Goal: Unclear: Browse casually

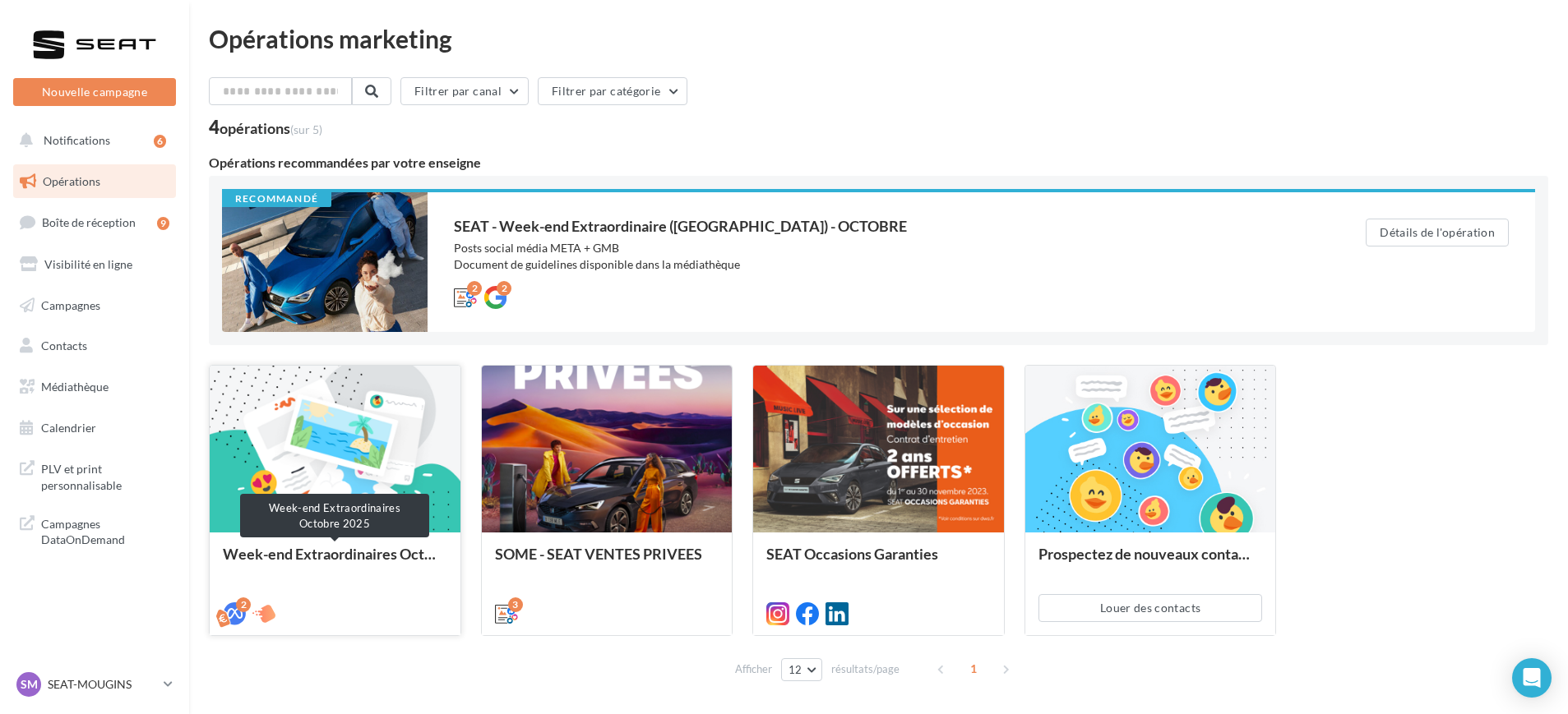
click at [353, 575] on div "Week-end Extraordinaires Octobre 2025" at bounding box center [335, 562] width 225 height 33
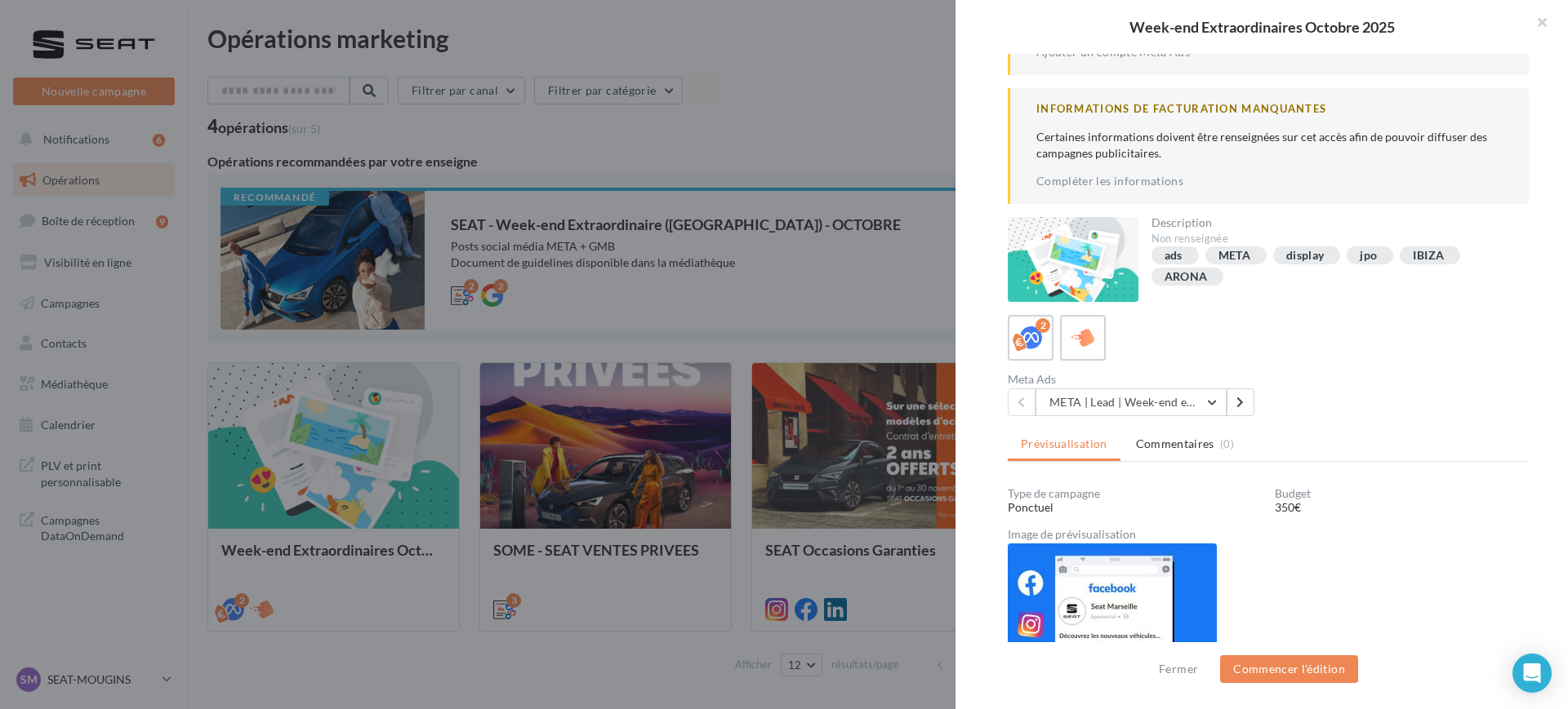
scroll to position [244, 0]
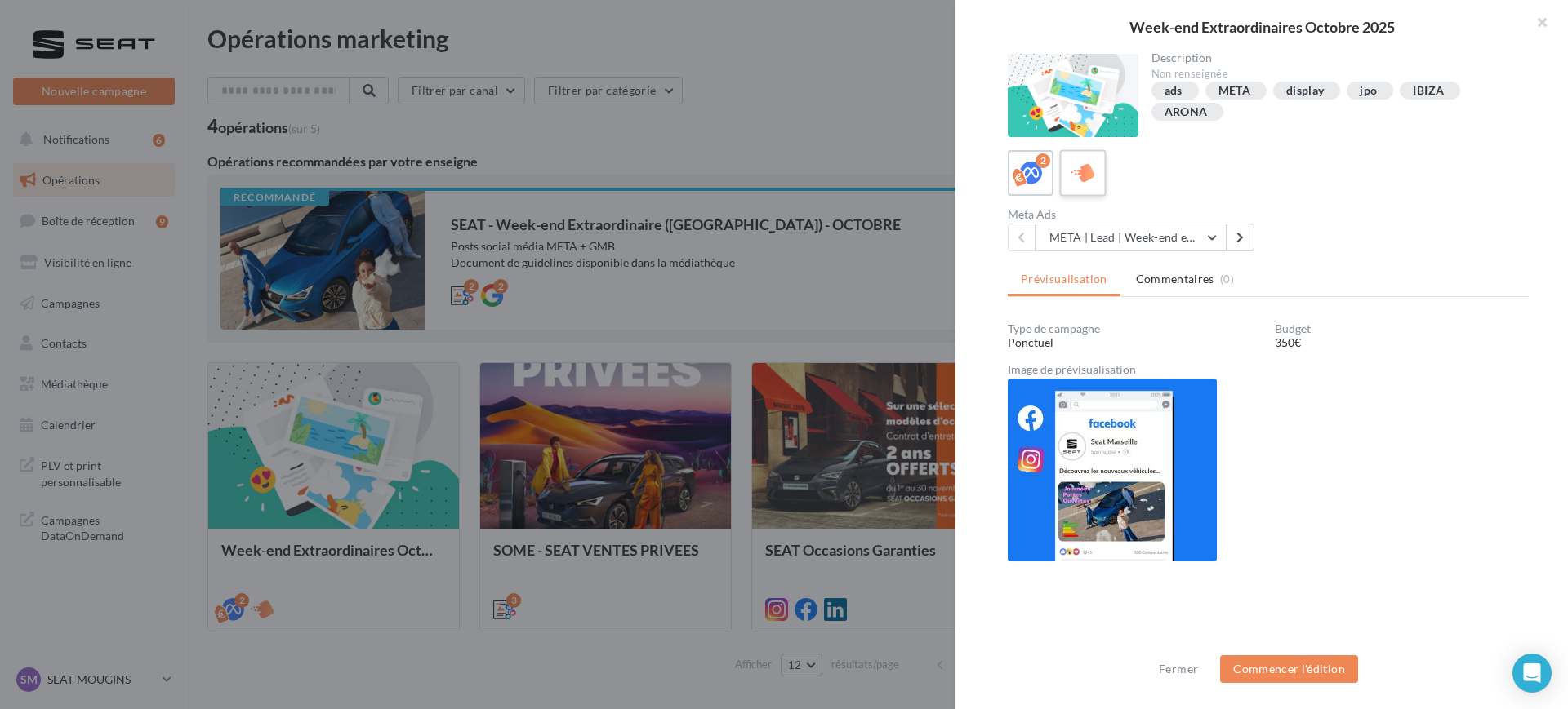
click at [1089, 170] on icon at bounding box center [1083, 174] width 24 height 24
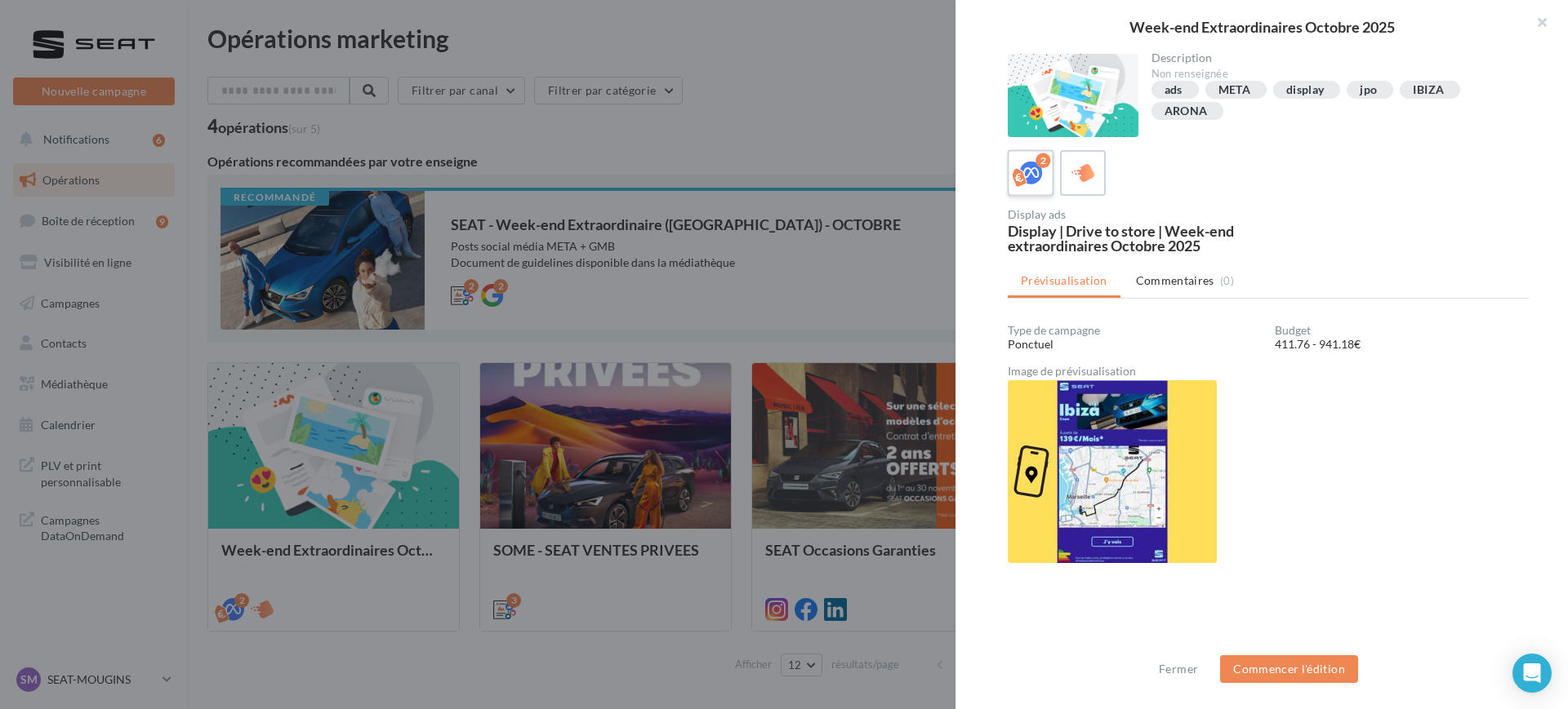
click at [1031, 177] on icon at bounding box center [1031, 173] width 24 height 24
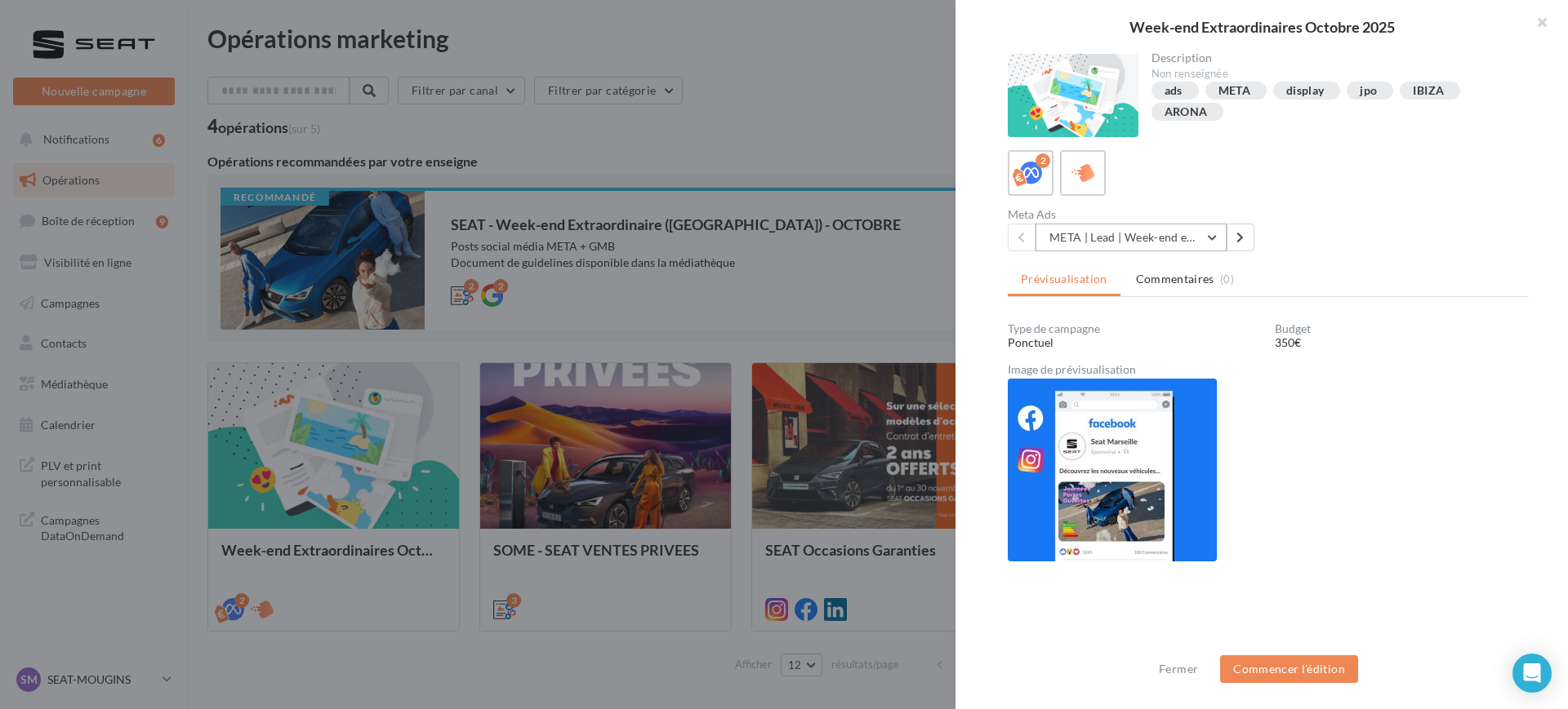
click at [1121, 248] on button "META | Lead | Week-end extraordinaires Octobre 2025" at bounding box center [1132, 238] width 191 height 28
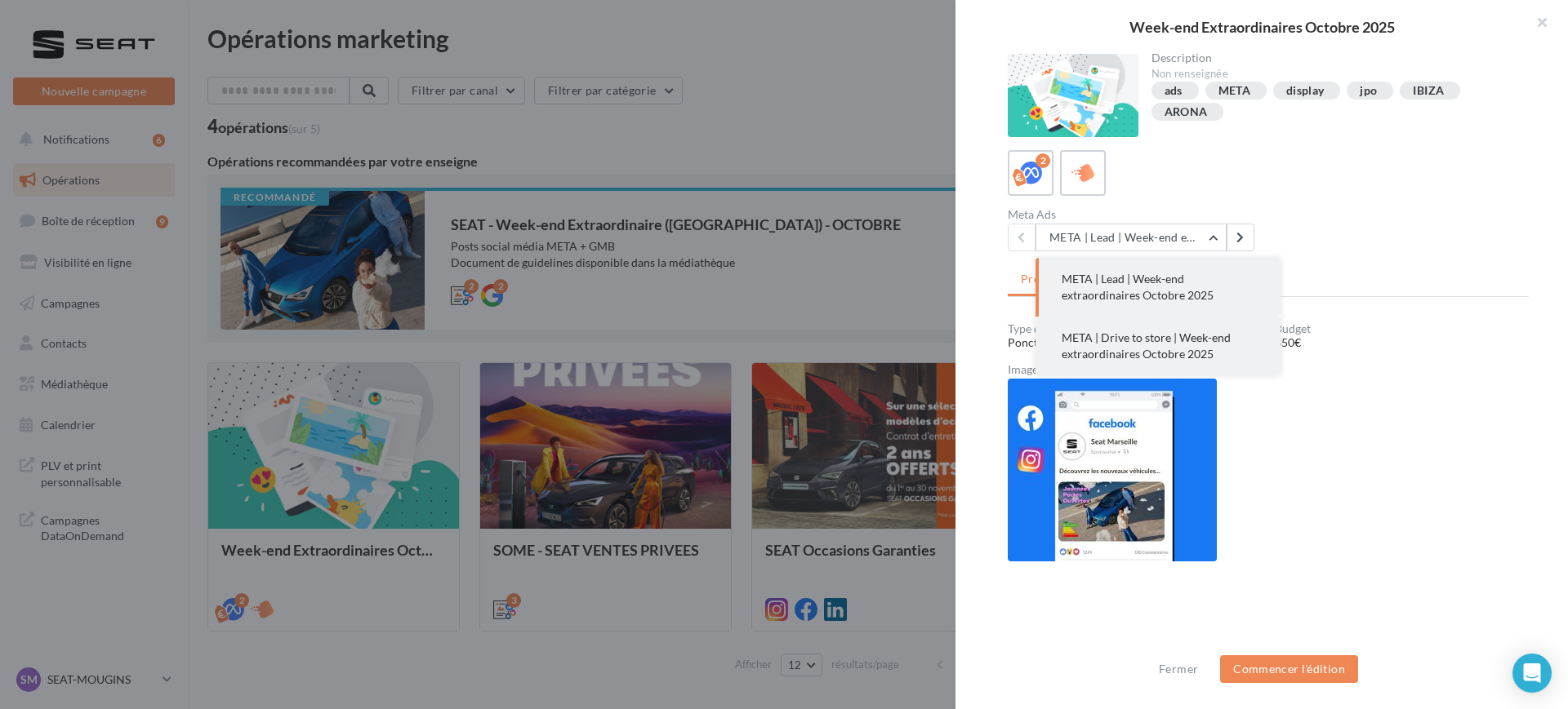
click at [1107, 334] on span "META | Drive to store | Week-end extraordinaires Octobre 2025" at bounding box center [1146, 345] width 169 height 31
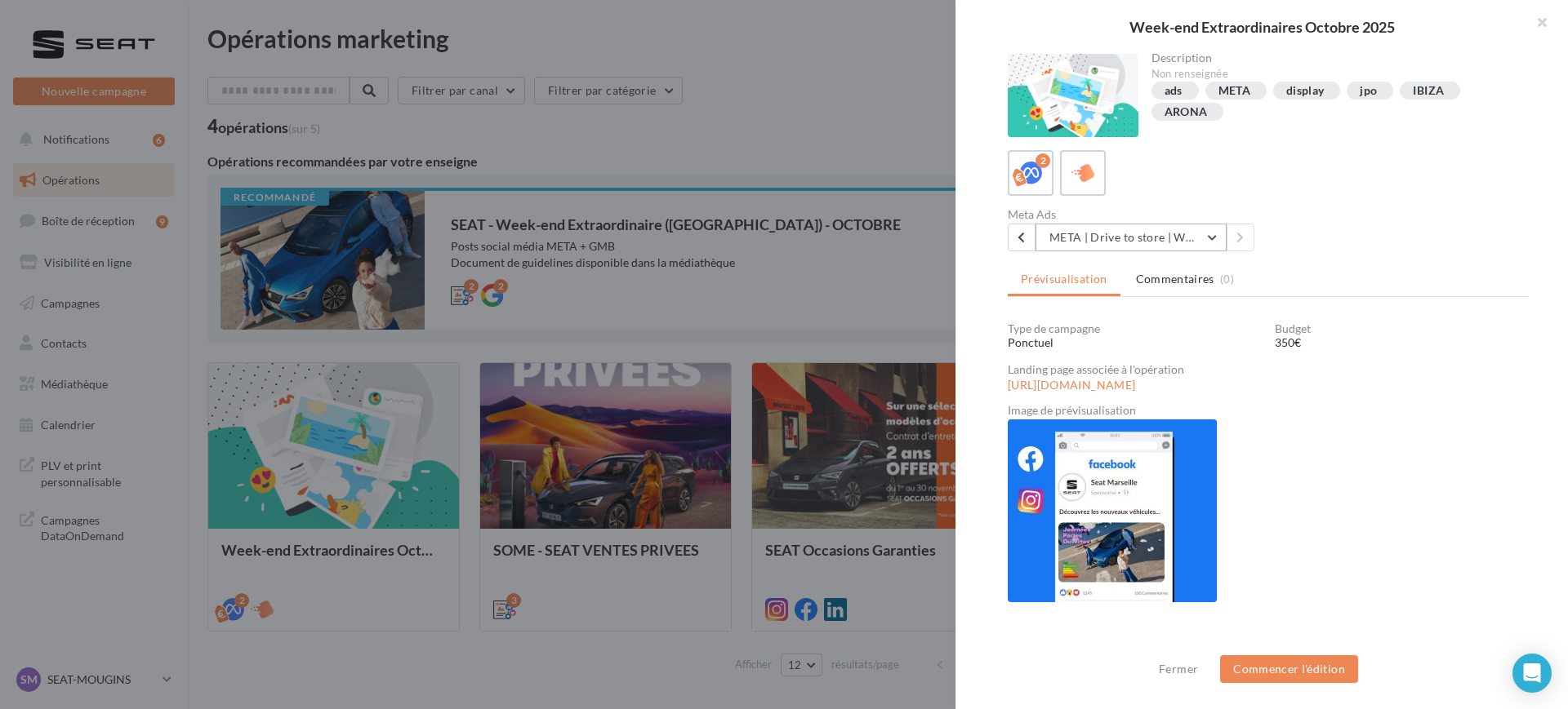
click at [1110, 234] on button "META | Drive to store | Week-end extraordinaires Octobre 2025" at bounding box center [1132, 238] width 191 height 28
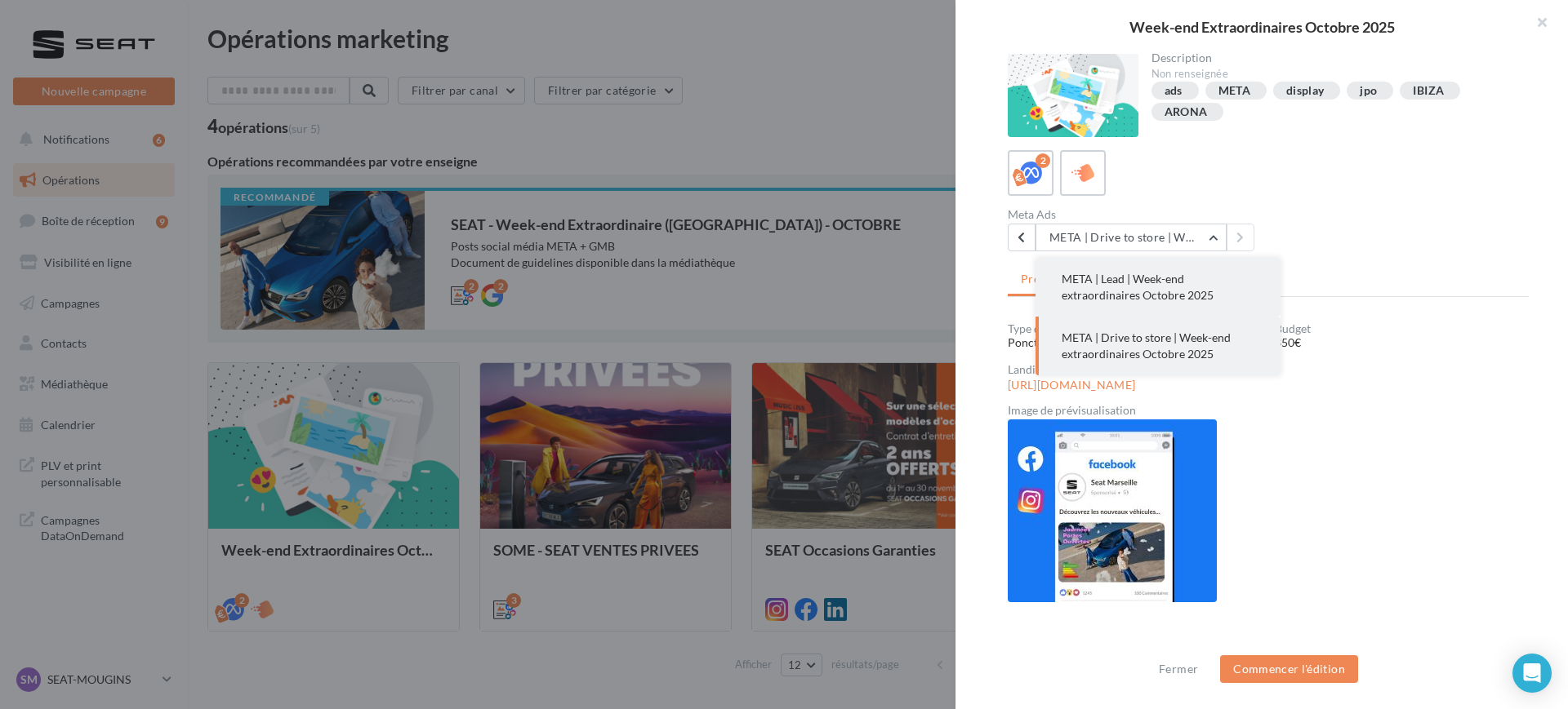
click at [1078, 311] on button "META | Lead | Week-end extraordinaires Octobre 2025" at bounding box center [1158, 288] width 245 height 59
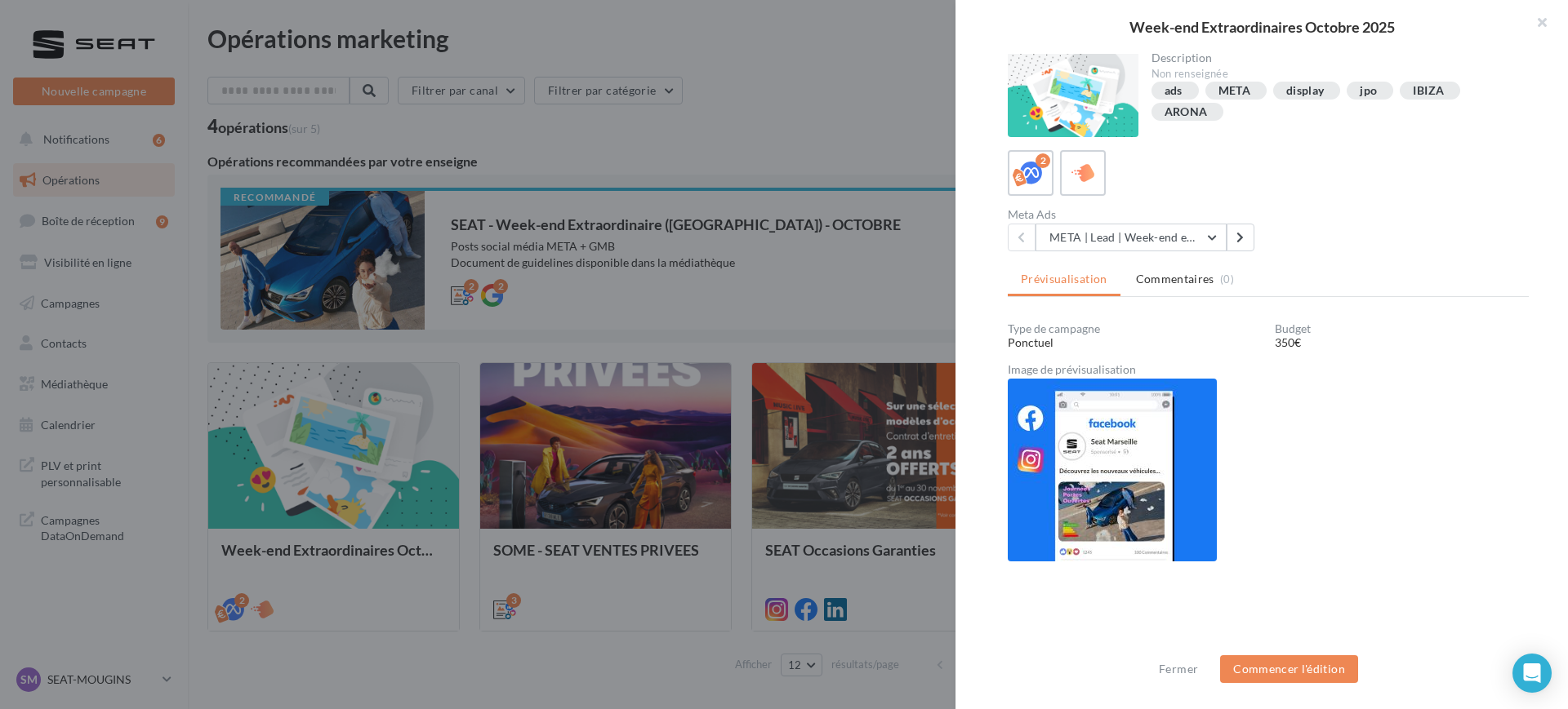
click at [504, 296] on div at bounding box center [784, 354] width 1568 height 709
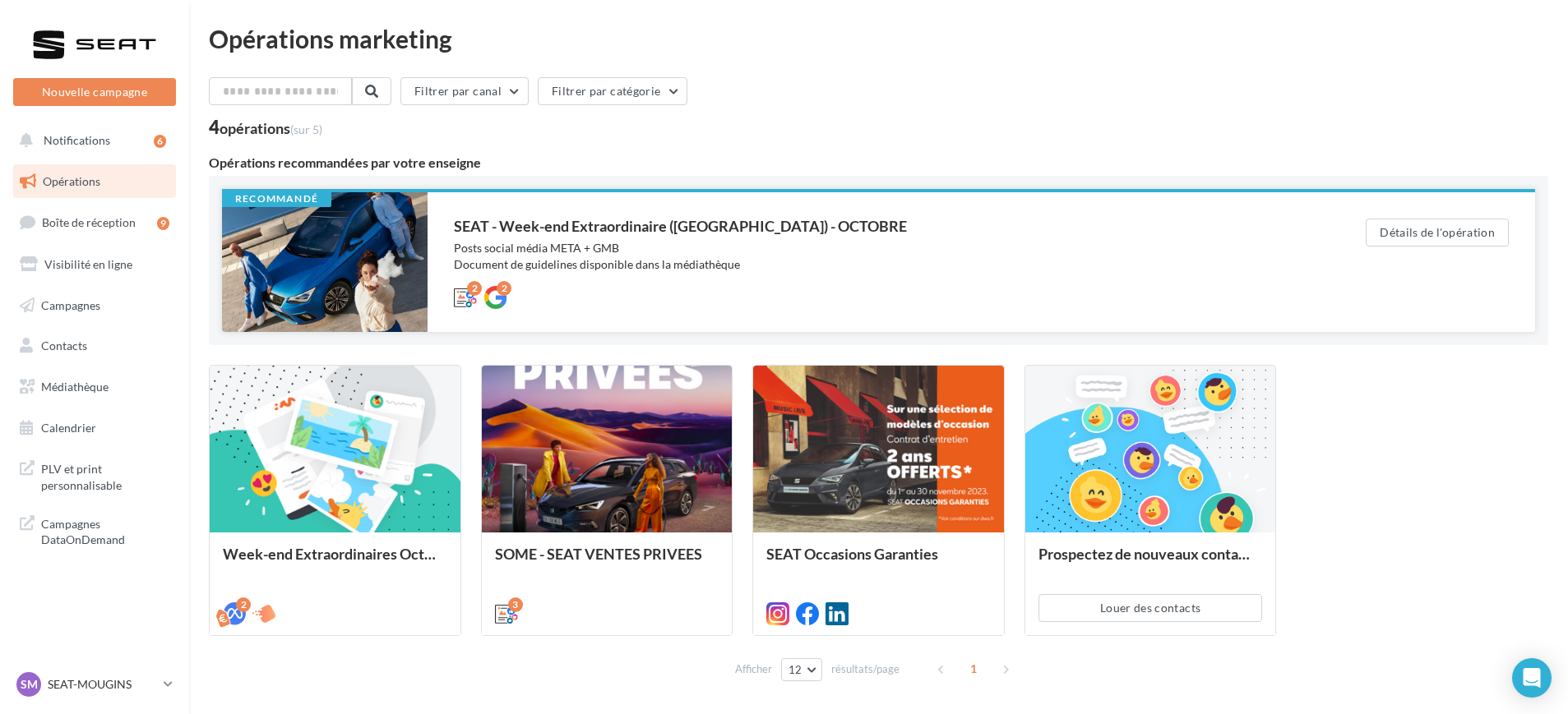
click at [694, 223] on div "SEAT - Week-end Extraordinaire ([GEOGRAPHIC_DATA]) - OCTOBRE" at bounding box center [877, 225] width 847 height 15
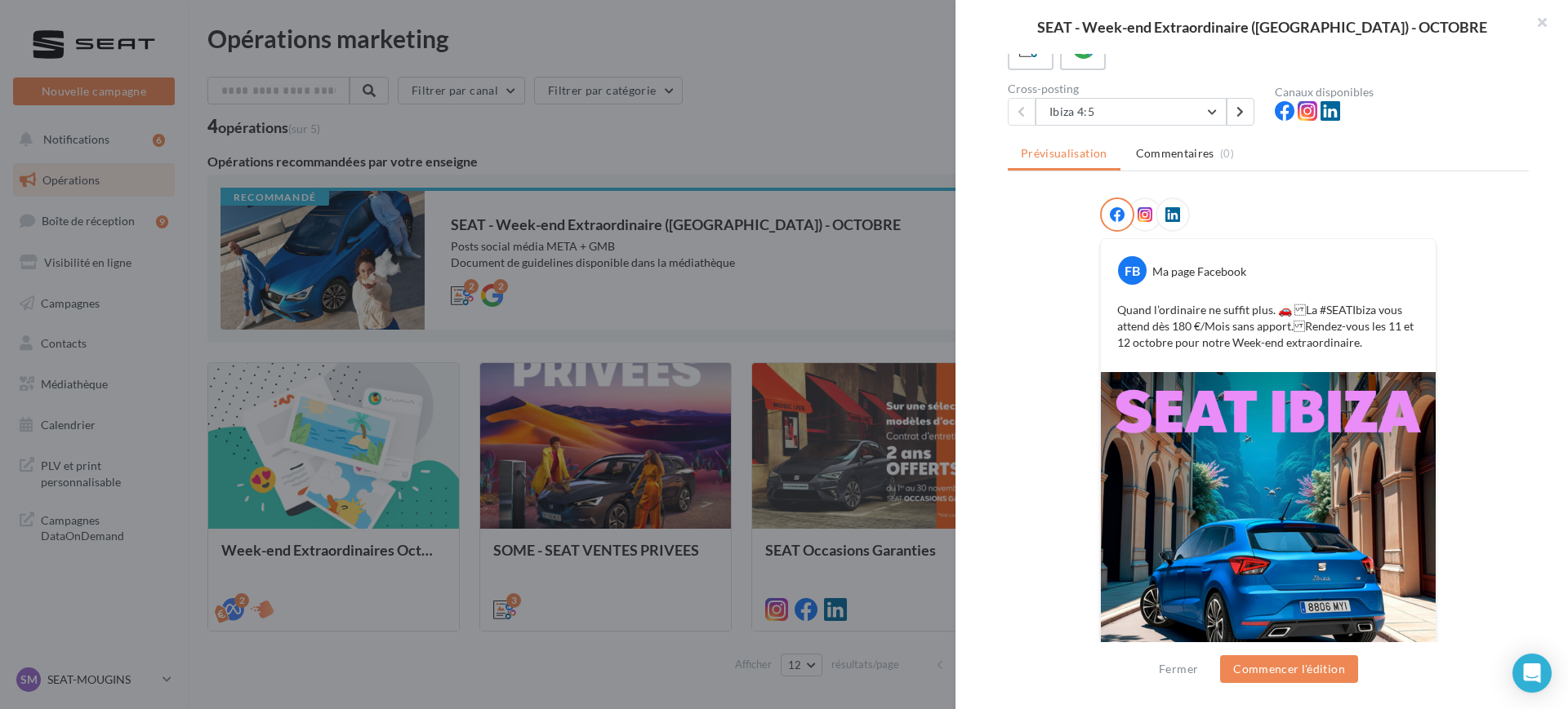
scroll to position [78, 0]
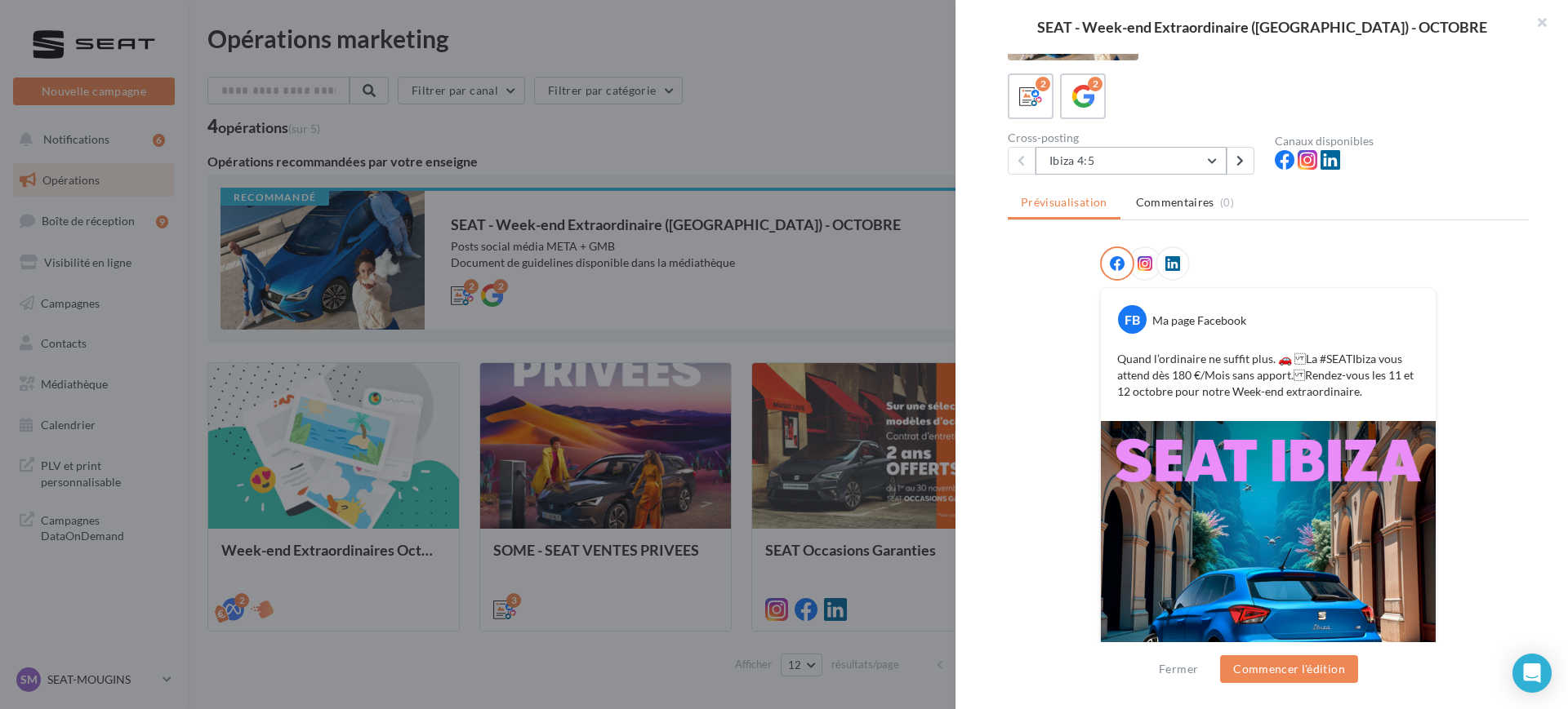
click at [1146, 160] on button "Ibiza 4:5" at bounding box center [1132, 161] width 191 height 28
click at [1108, 511] on img at bounding box center [1268, 630] width 335 height 419
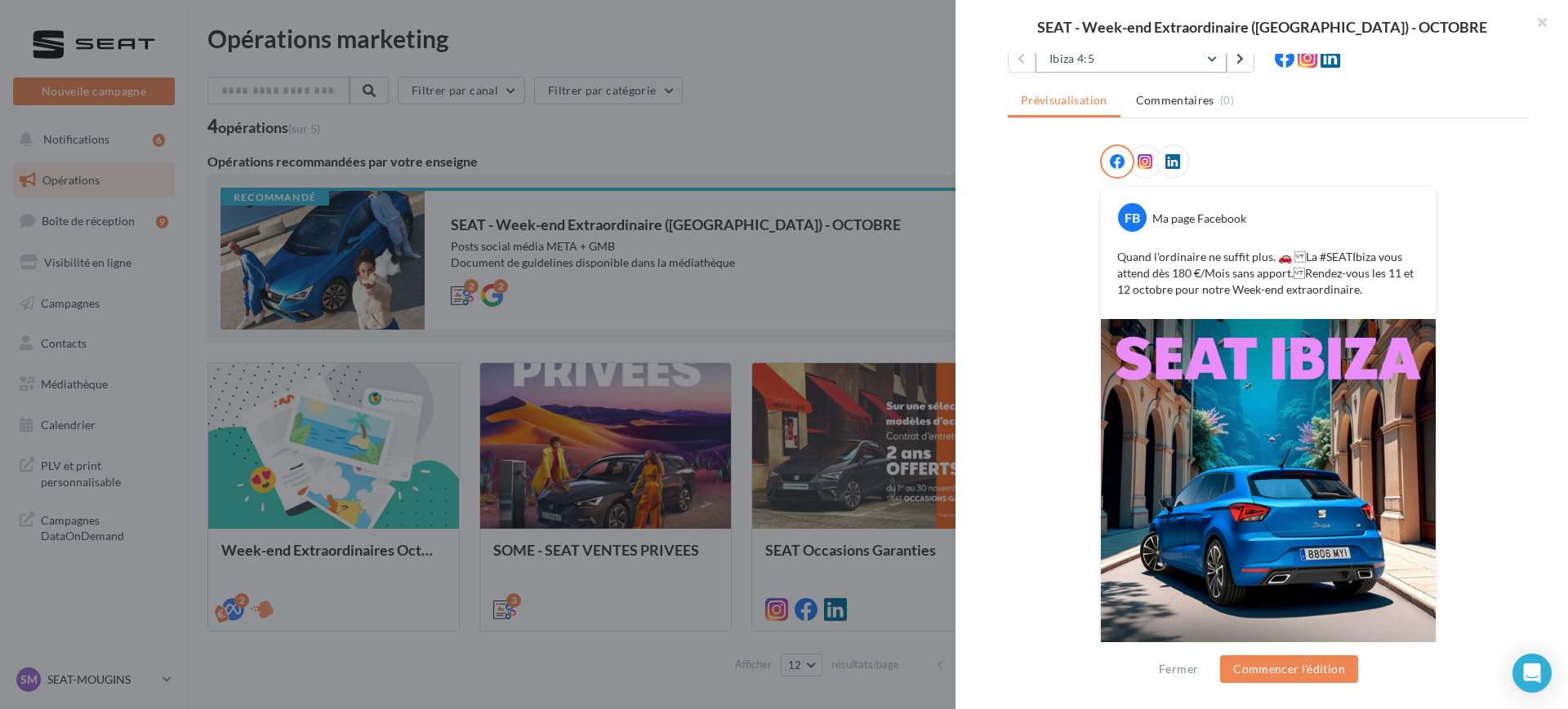
drag, startPoint x: 1095, startPoint y: 61, endPoint x: 1083, endPoint y: 64, distance: 12.4
click at [1094, 61] on button "Ibiza 4:5" at bounding box center [1132, 59] width 191 height 28
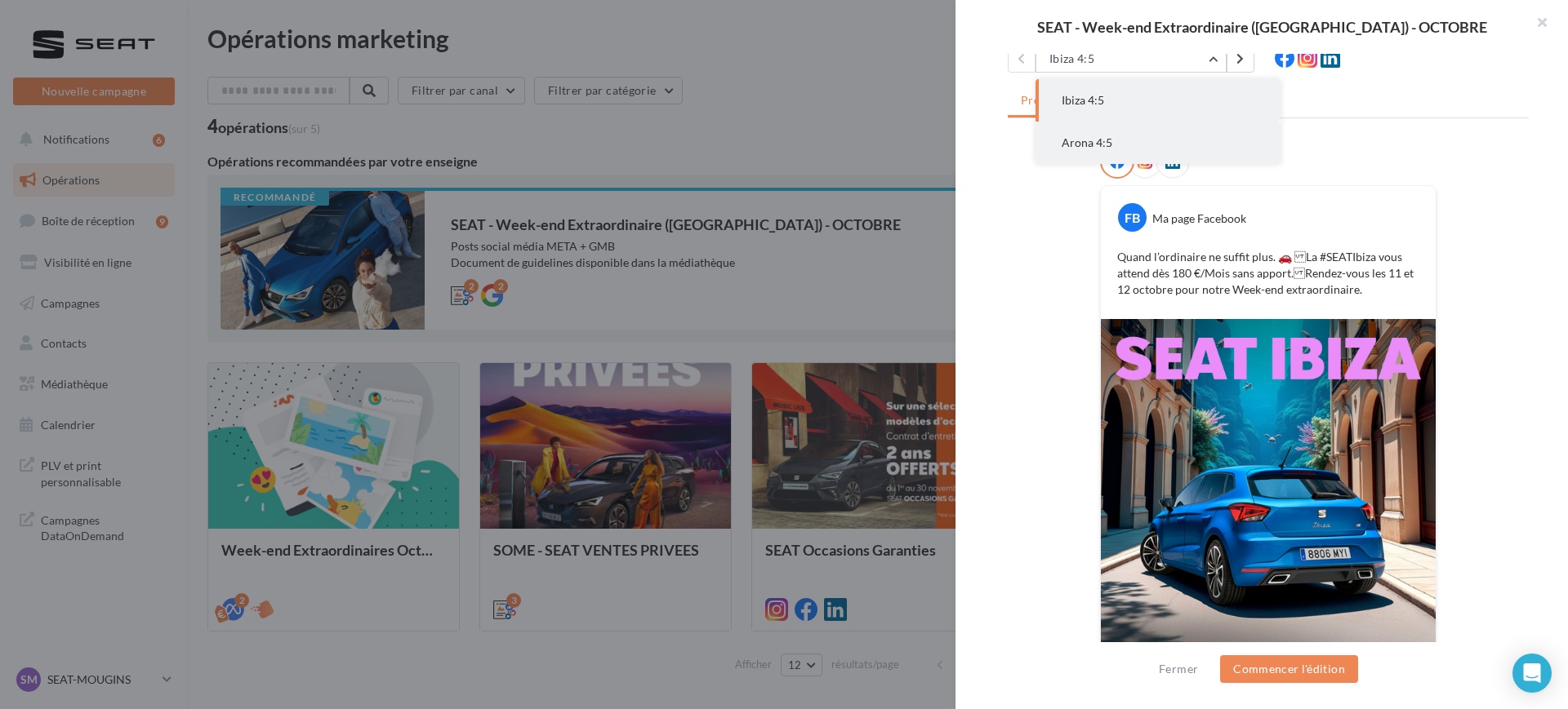
click at [1093, 141] on span "Arona 4:5" at bounding box center [1086, 142] width 50 height 14
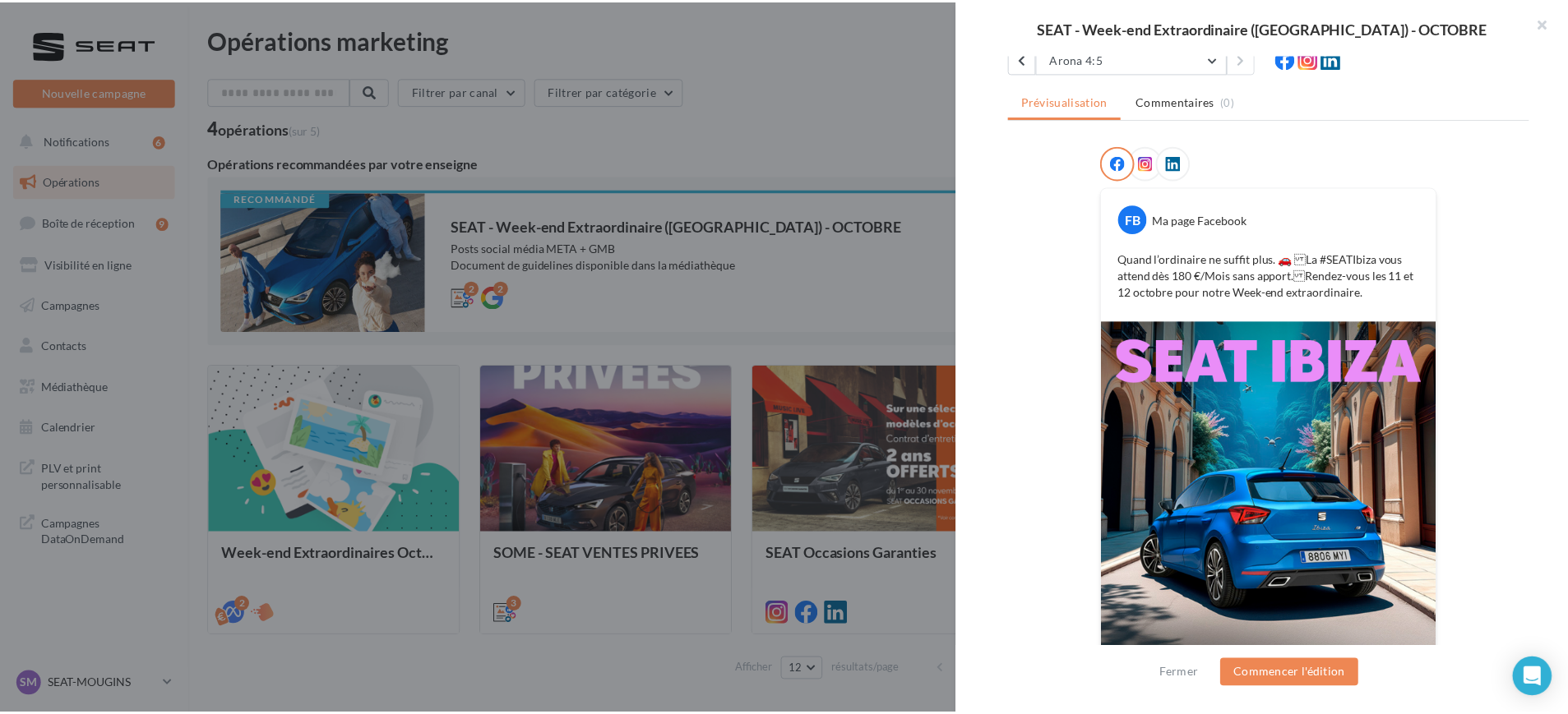
scroll to position [0, 0]
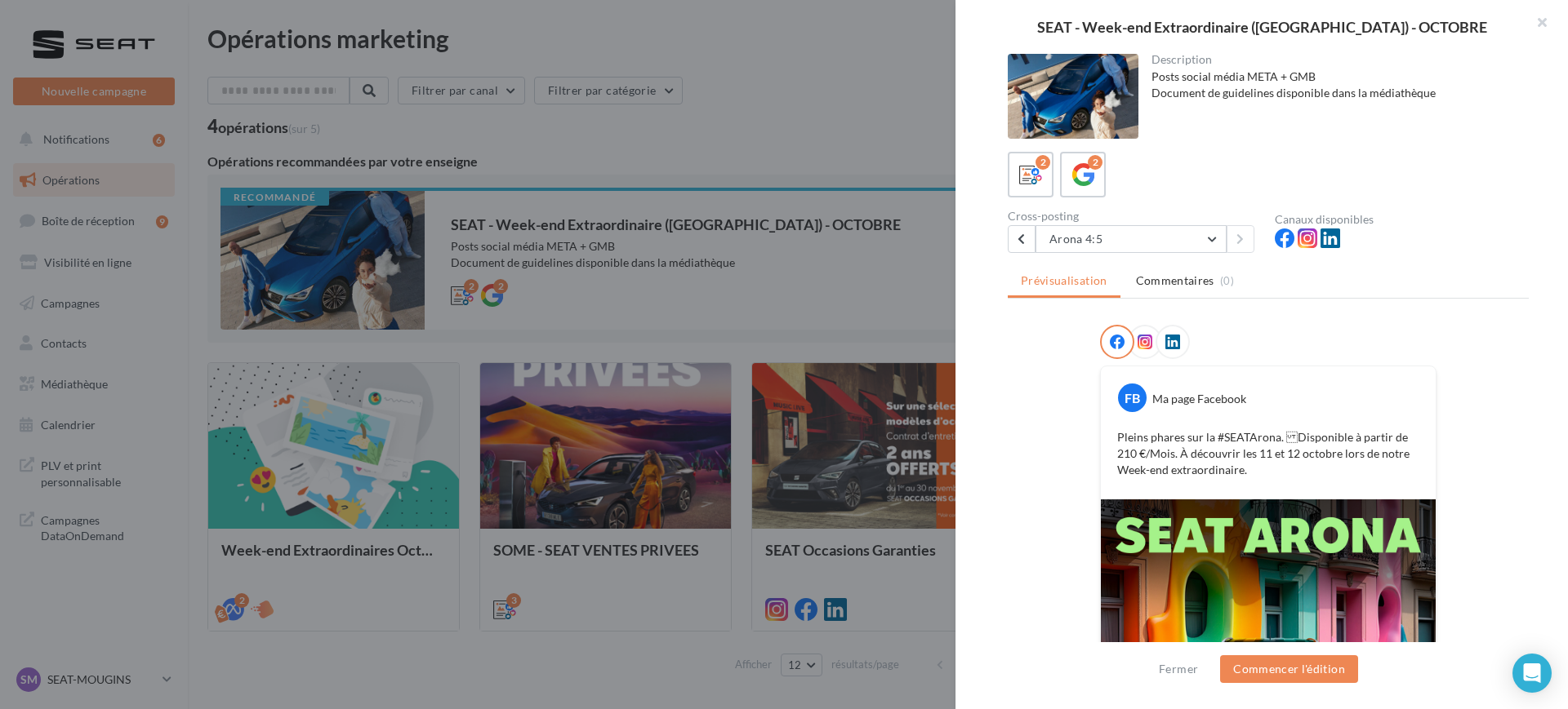
click at [776, 248] on div at bounding box center [784, 354] width 1568 height 709
